Goal: Register for event/course

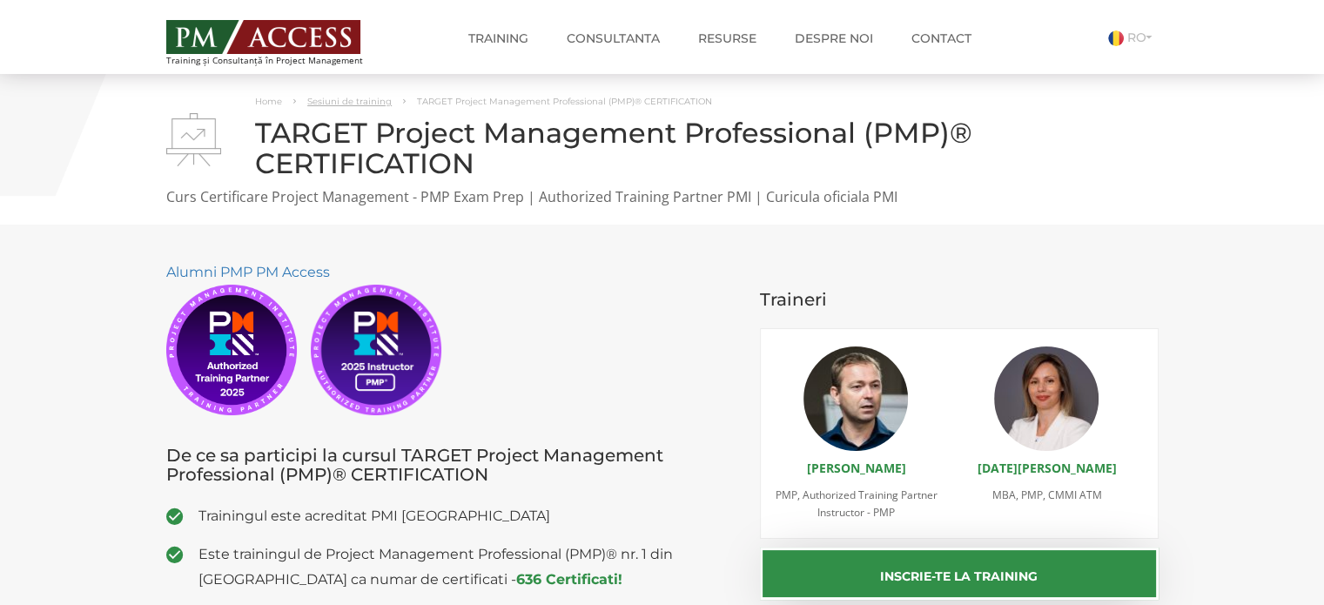
click at [347, 102] on link "Sesiuni de training" at bounding box center [349, 101] width 84 height 11
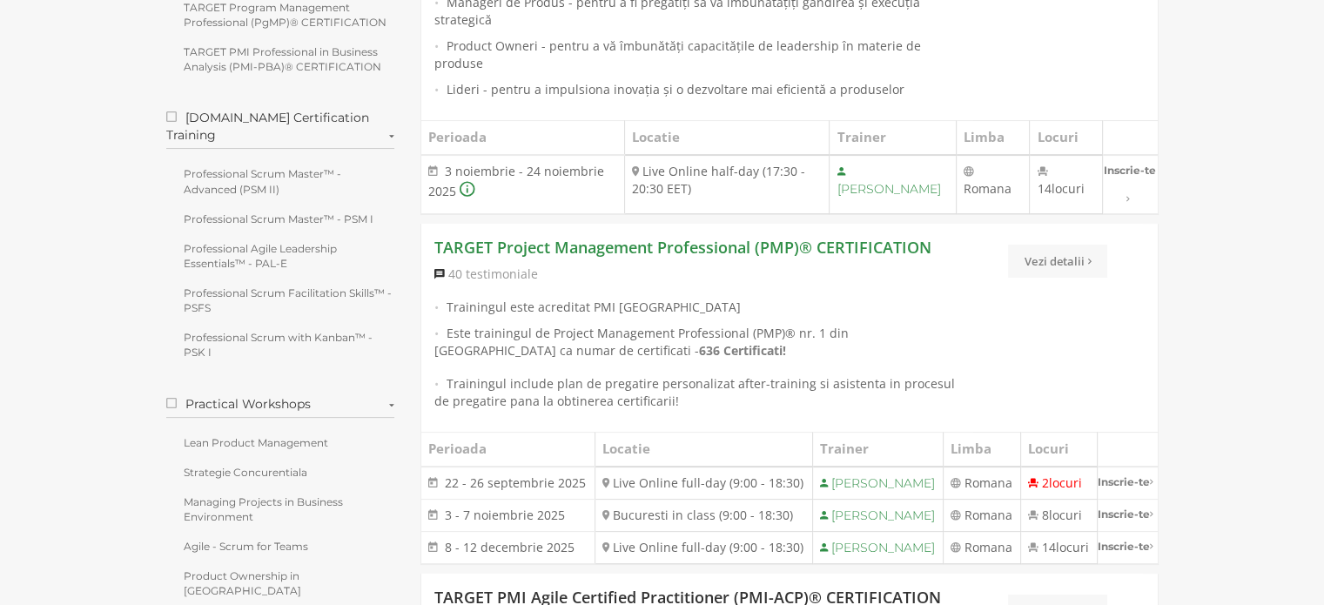
scroll to position [435, 0]
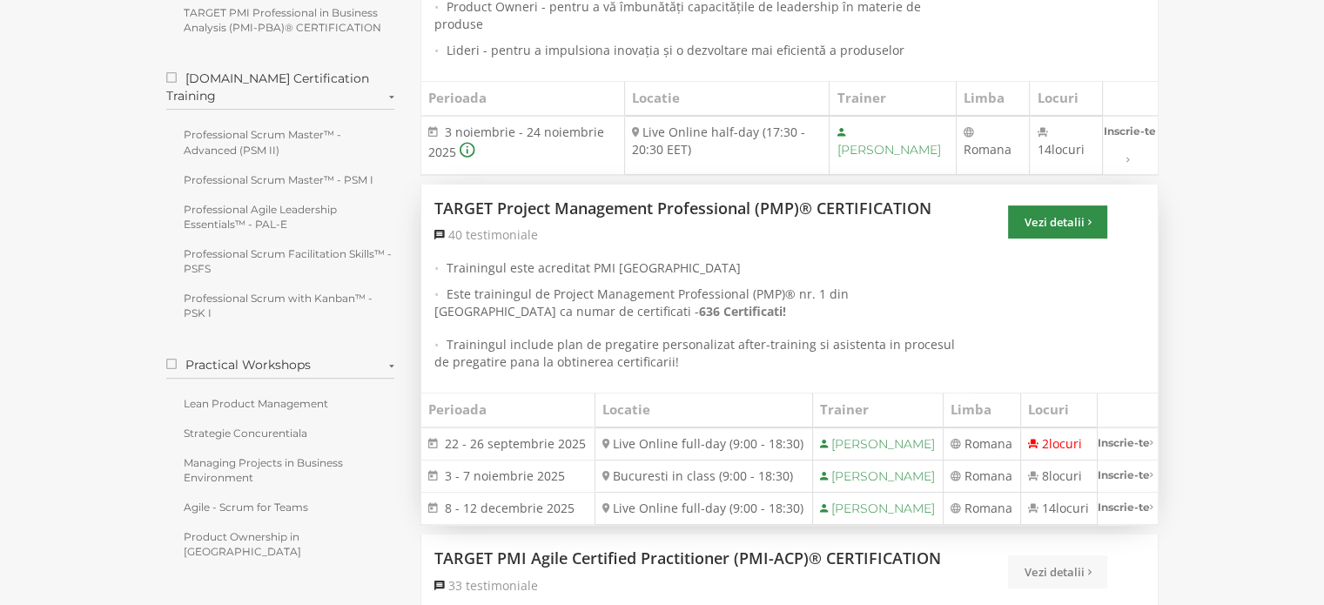
click at [1072, 205] on link "Vezi detalii" at bounding box center [1057, 221] width 99 height 33
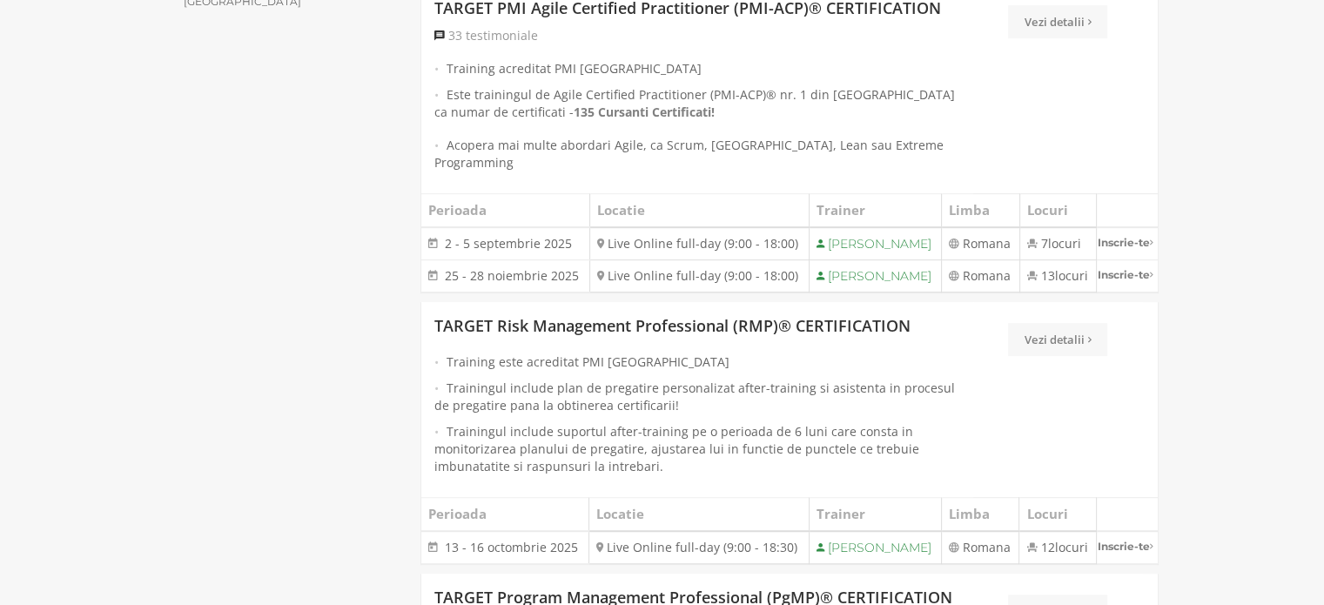
scroll to position [958, 0]
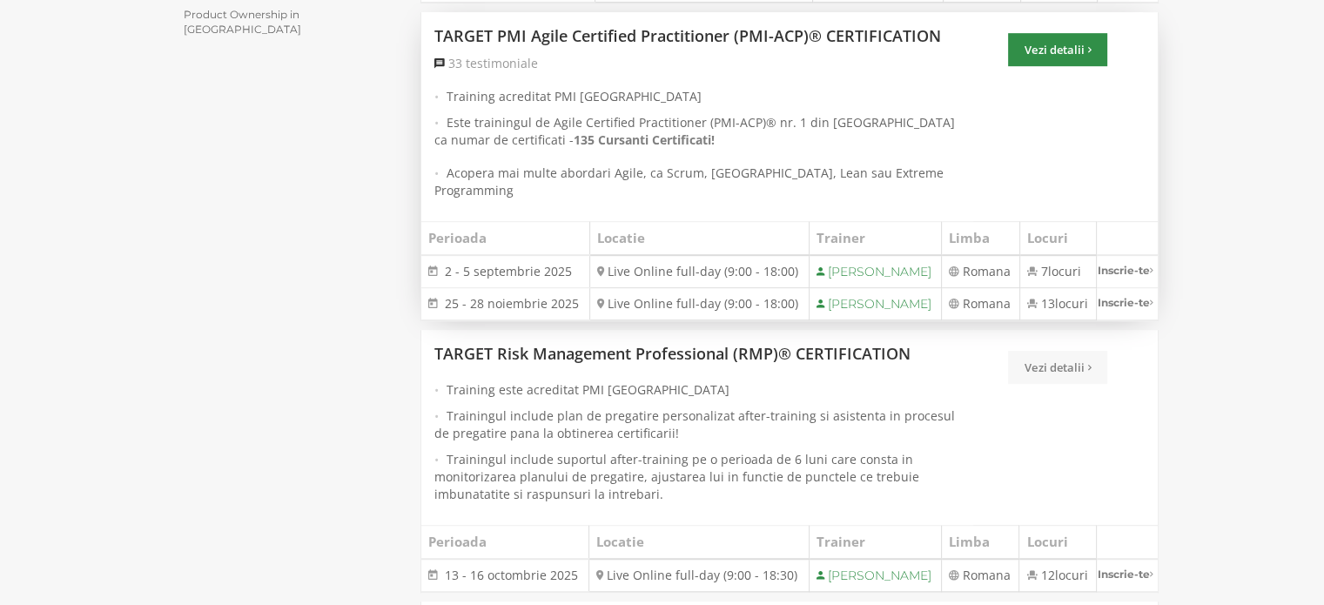
click at [1048, 66] on link "Vezi detalii" at bounding box center [1057, 49] width 99 height 33
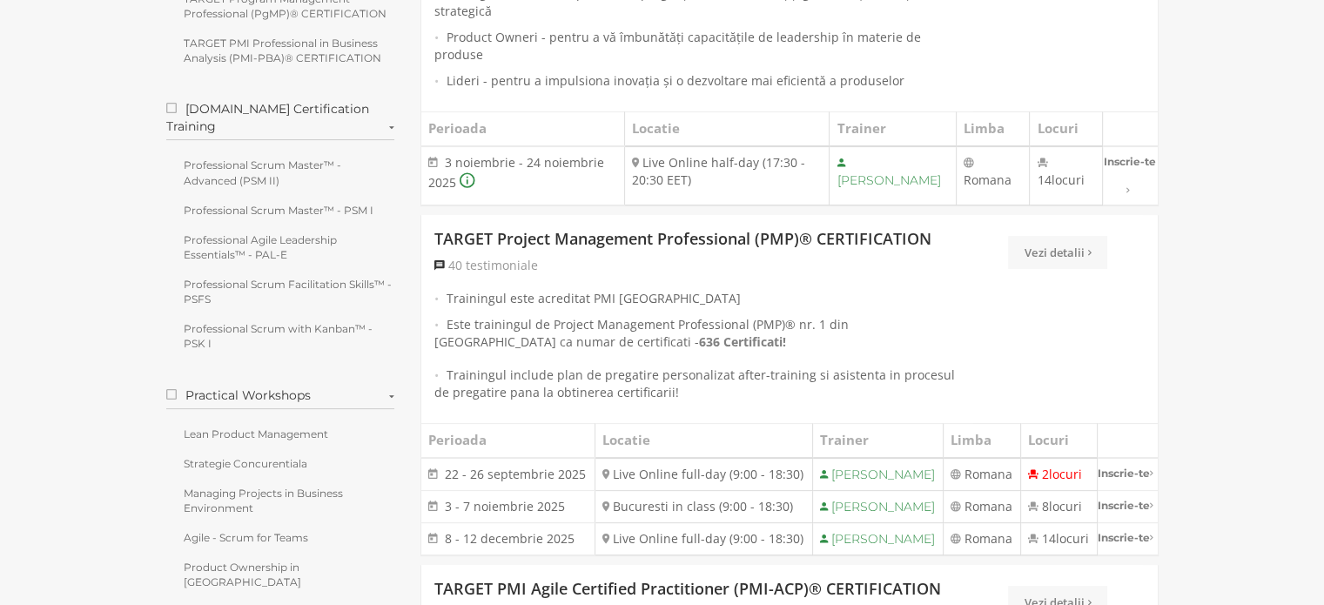
scroll to position [435, 0]
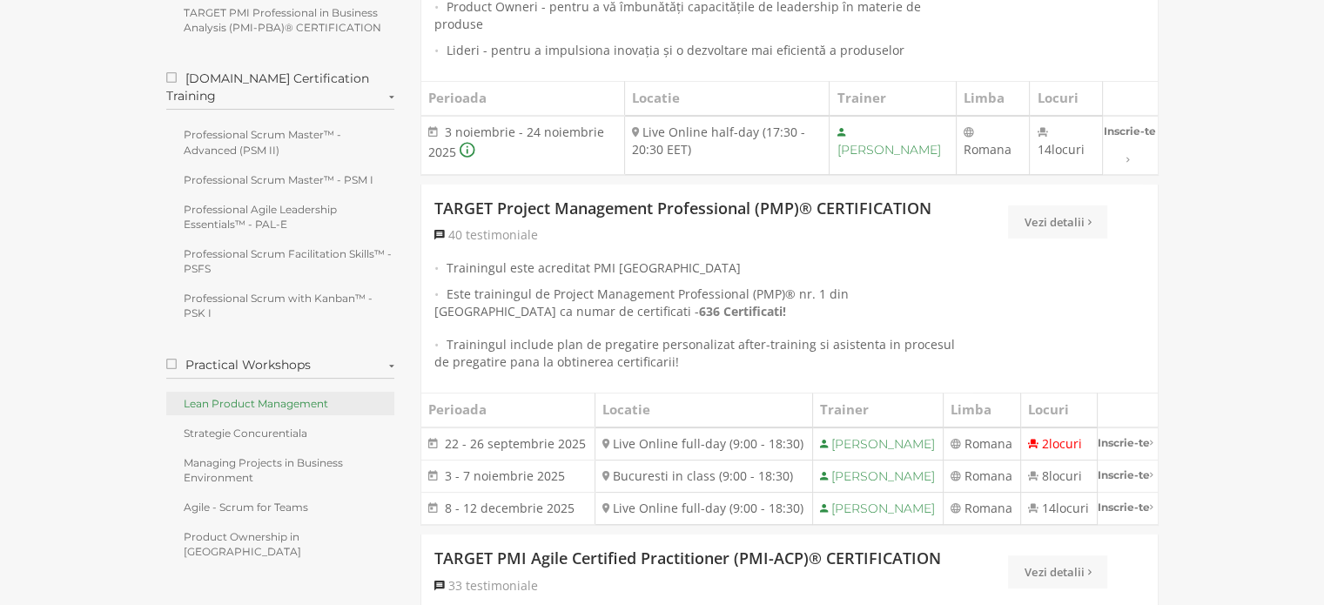
click at [221, 392] on link "Lean Product Management" at bounding box center [280, 404] width 229 height 24
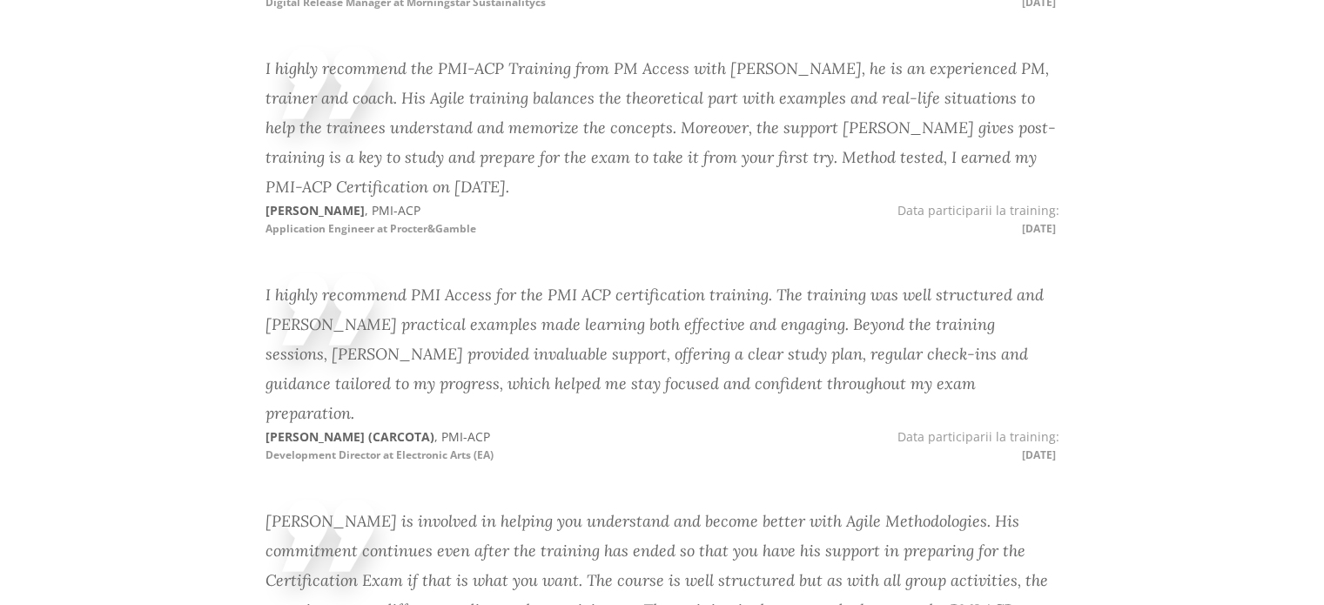
scroll to position [3830, 0]
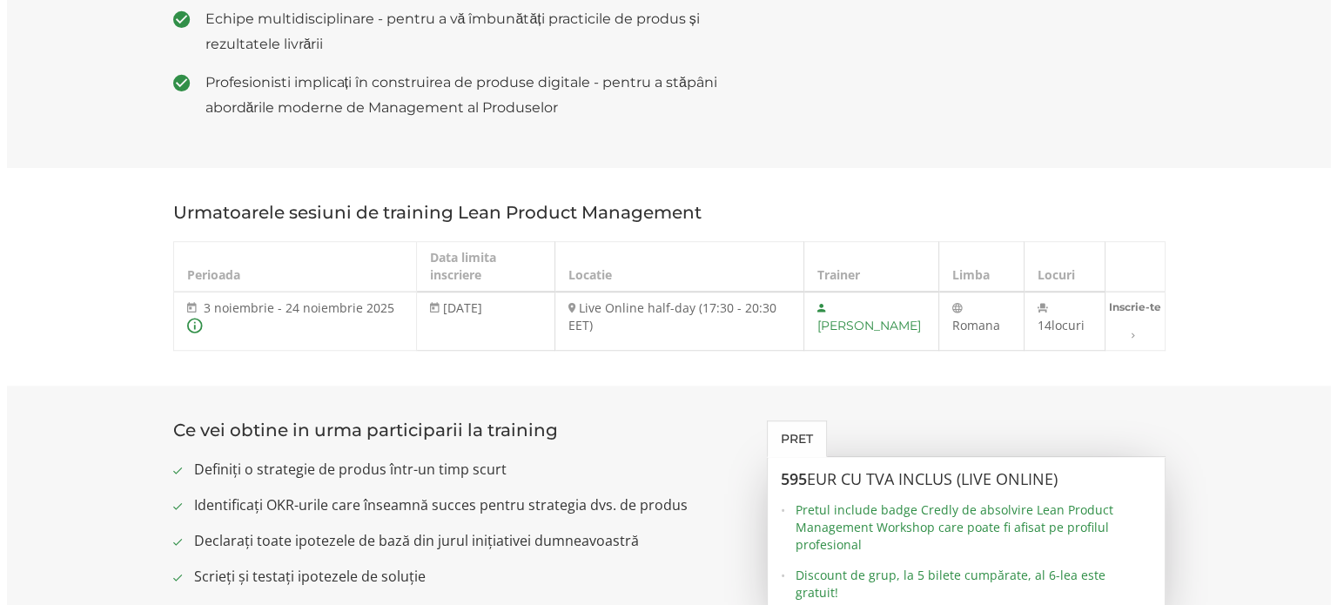
scroll to position [1219, 0]
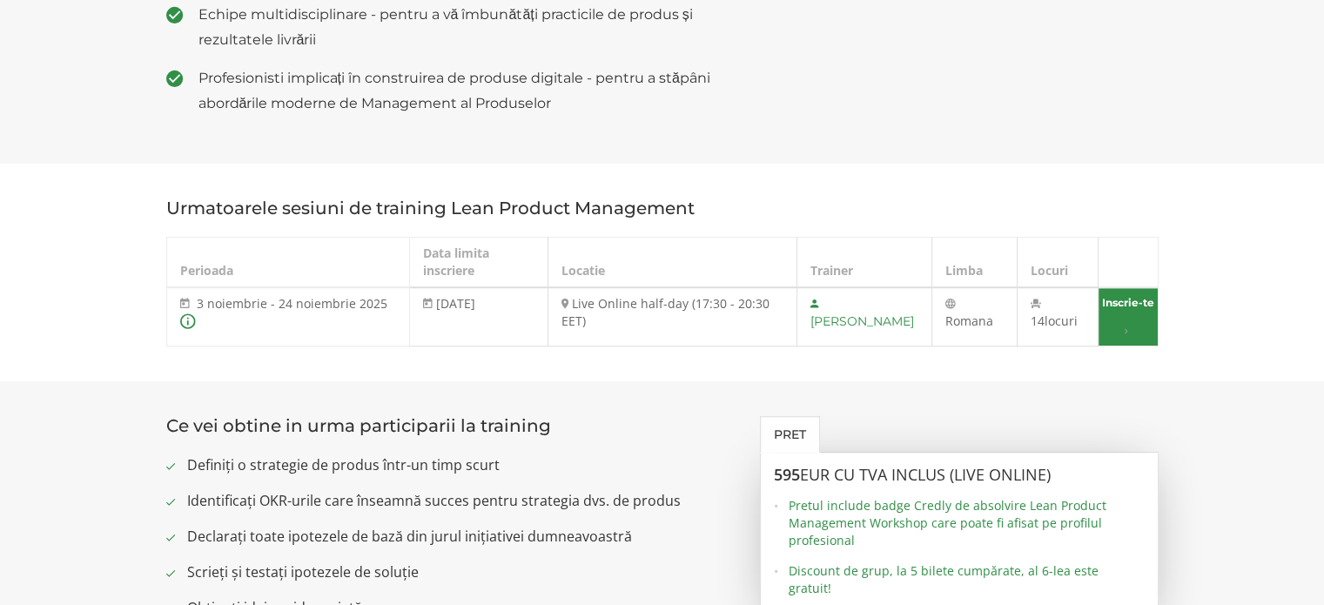
click at [1109, 321] on link "Inscrie-te" at bounding box center [1128, 316] width 58 height 57
select select "Live Online half-day (17:30 - 20:30 EET) - 3 noiembrie - 24 noiembrie 2025"
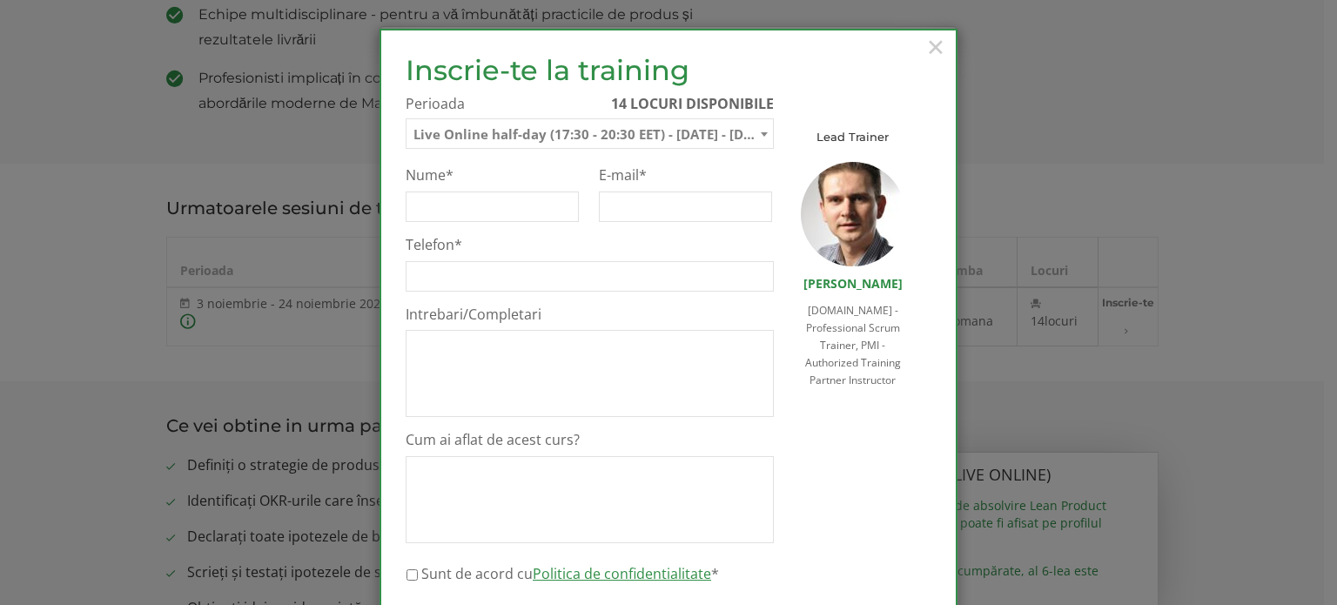
click at [756, 126] on span at bounding box center [764, 134] width 17 height 23
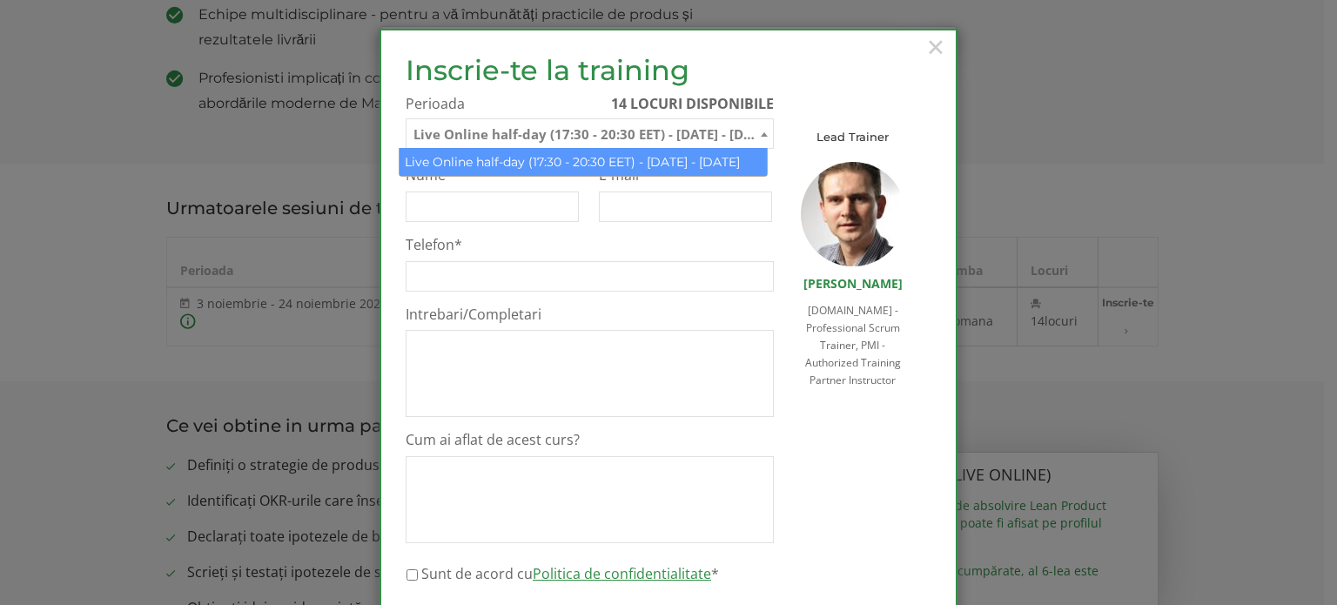
click at [756, 125] on span at bounding box center [764, 134] width 17 height 23
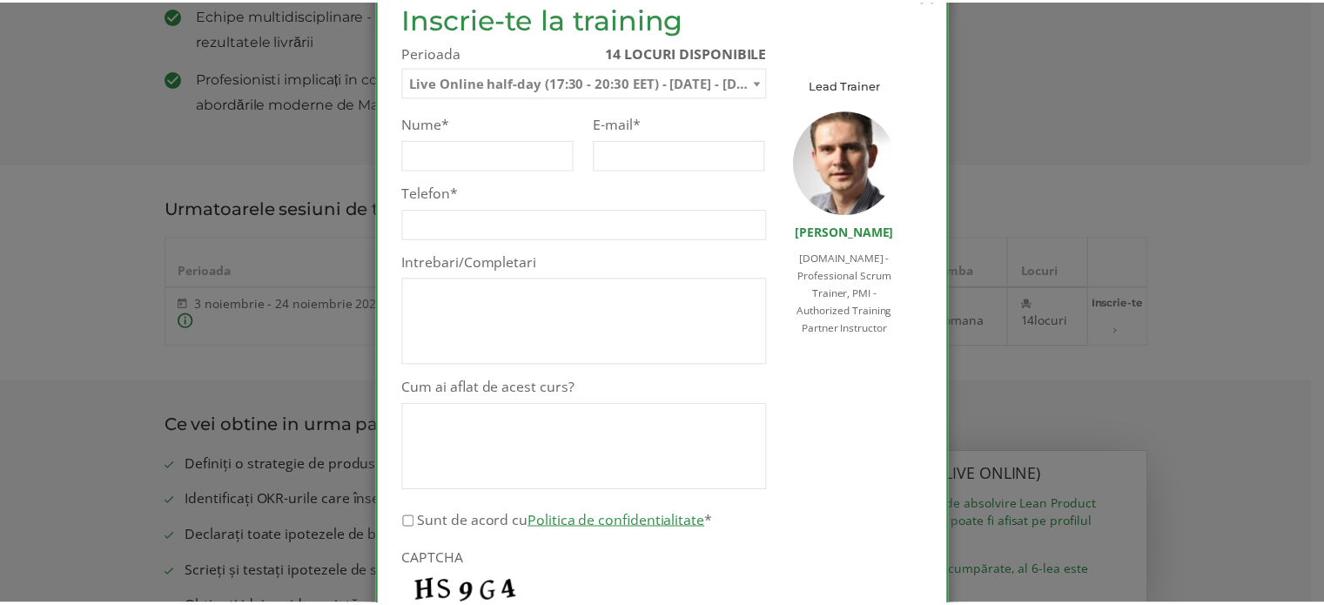
scroll to position [0, 0]
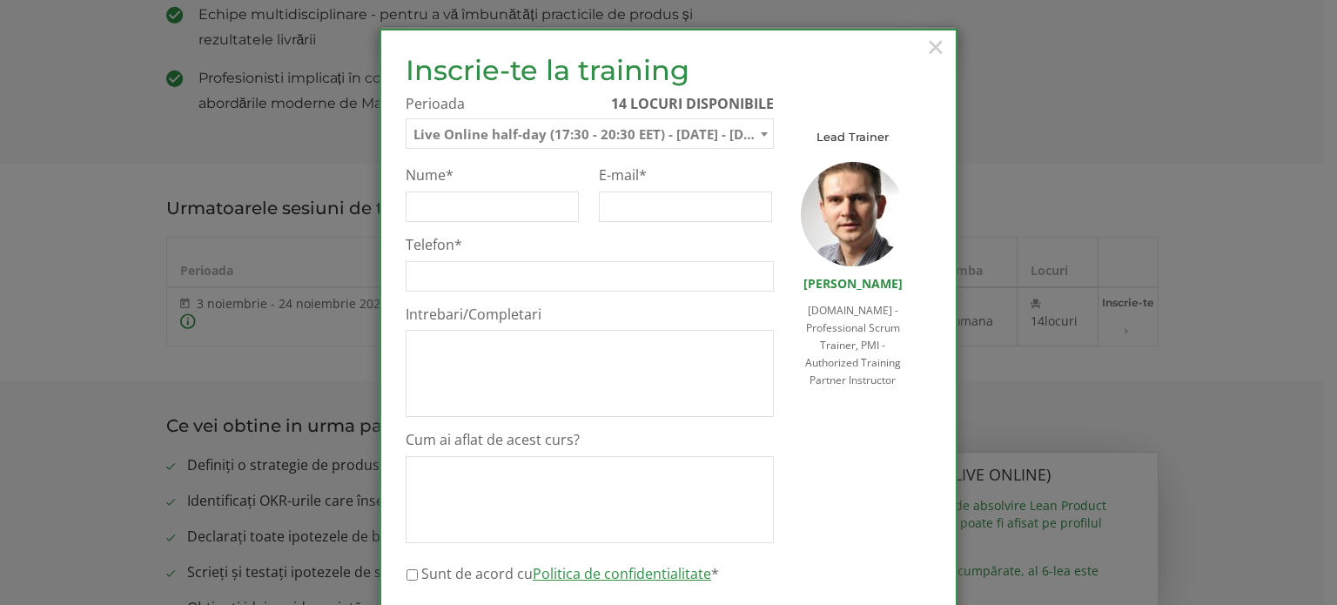
click at [1108, 170] on div "× Inscrie-te la training Inscrie-te pe lista de asteptare Te rugam sa completez…" at bounding box center [668, 302] width 1337 height 605
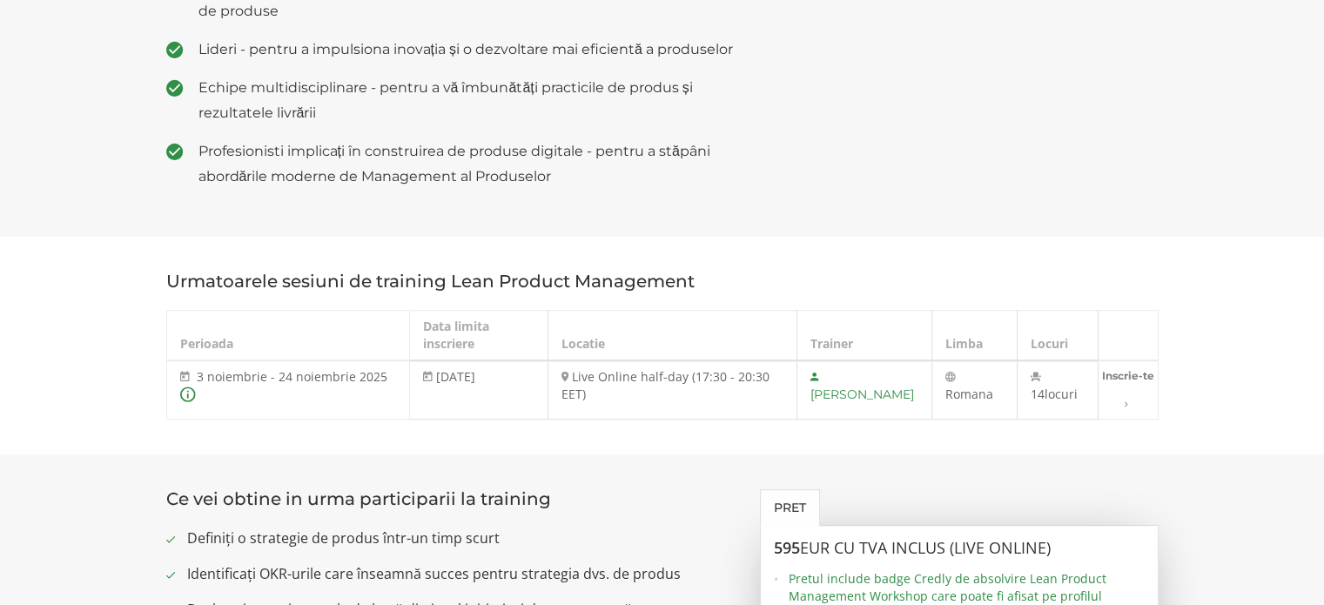
scroll to position [958, 0]
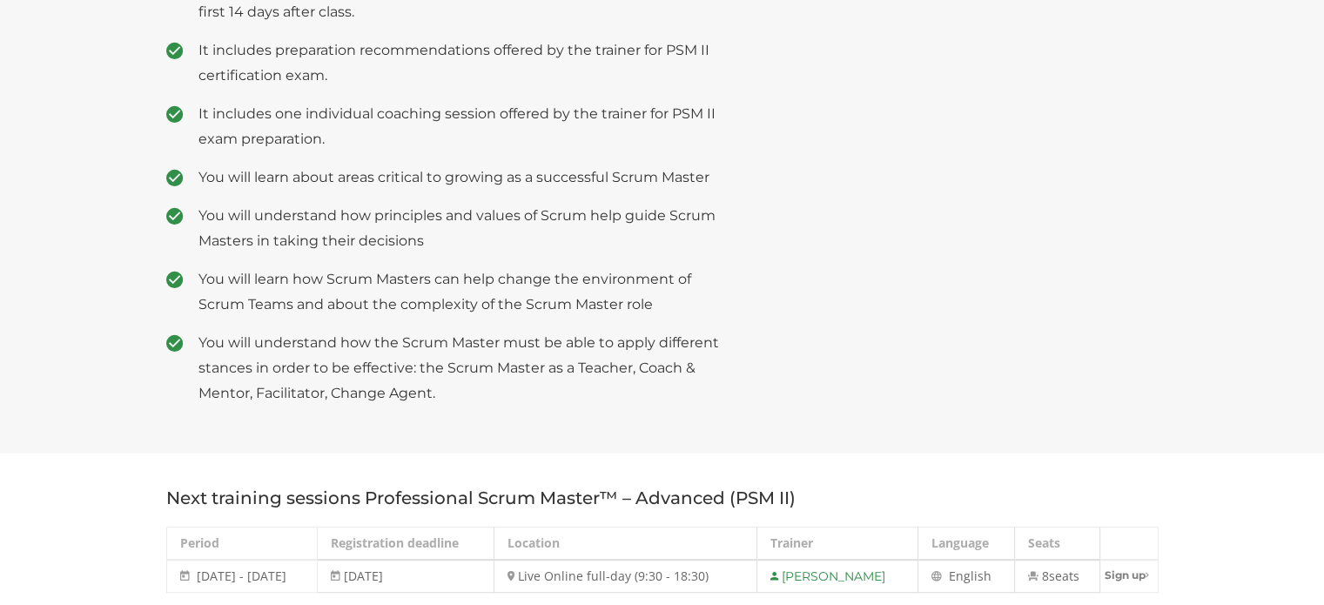
scroll to position [696, 0]
